Goal: Obtain resource: Obtain resource

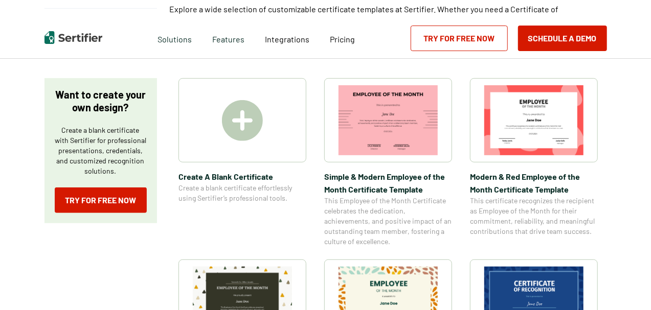
scroll to position [153, 0]
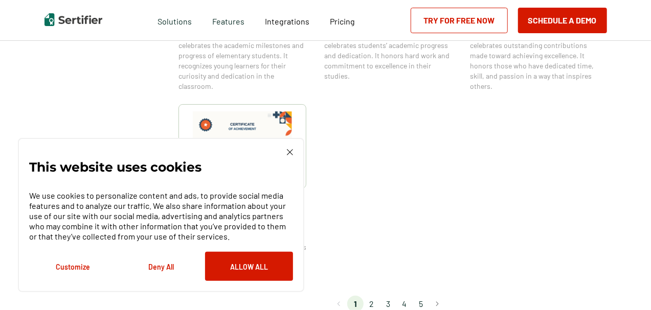
scroll to position [869, 0]
click at [289, 152] on img at bounding box center [290, 152] width 6 height 6
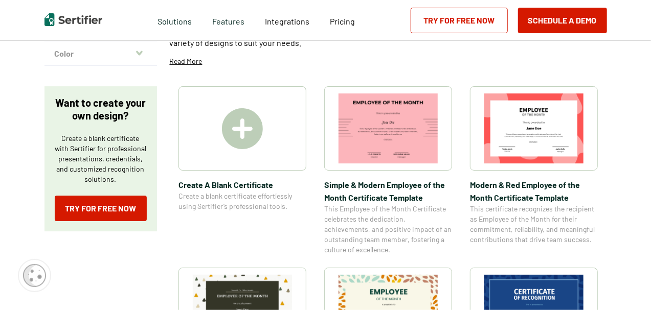
scroll to position [256, 0]
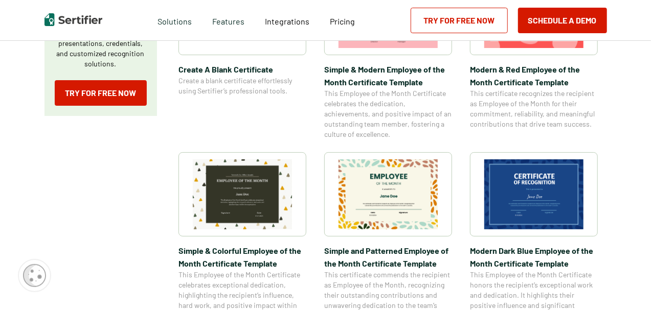
click at [505, 200] on img at bounding box center [533, 195] width 99 height 70
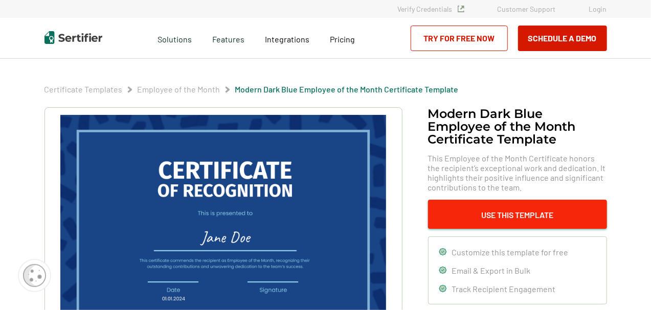
click at [474, 212] on button "Use This Template" at bounding box center [517, 214] width 179 height 29
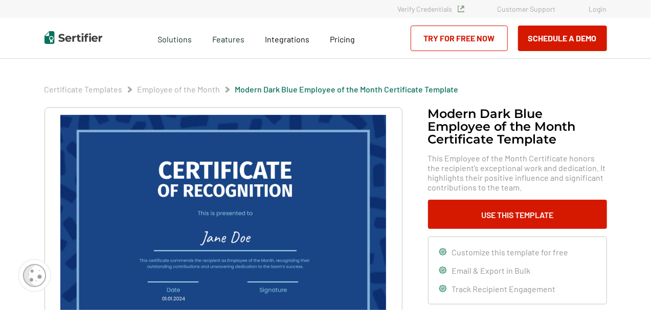
scroll to position [256, 0]
